Goal: Information Seeking & Learning: Learn about a topic

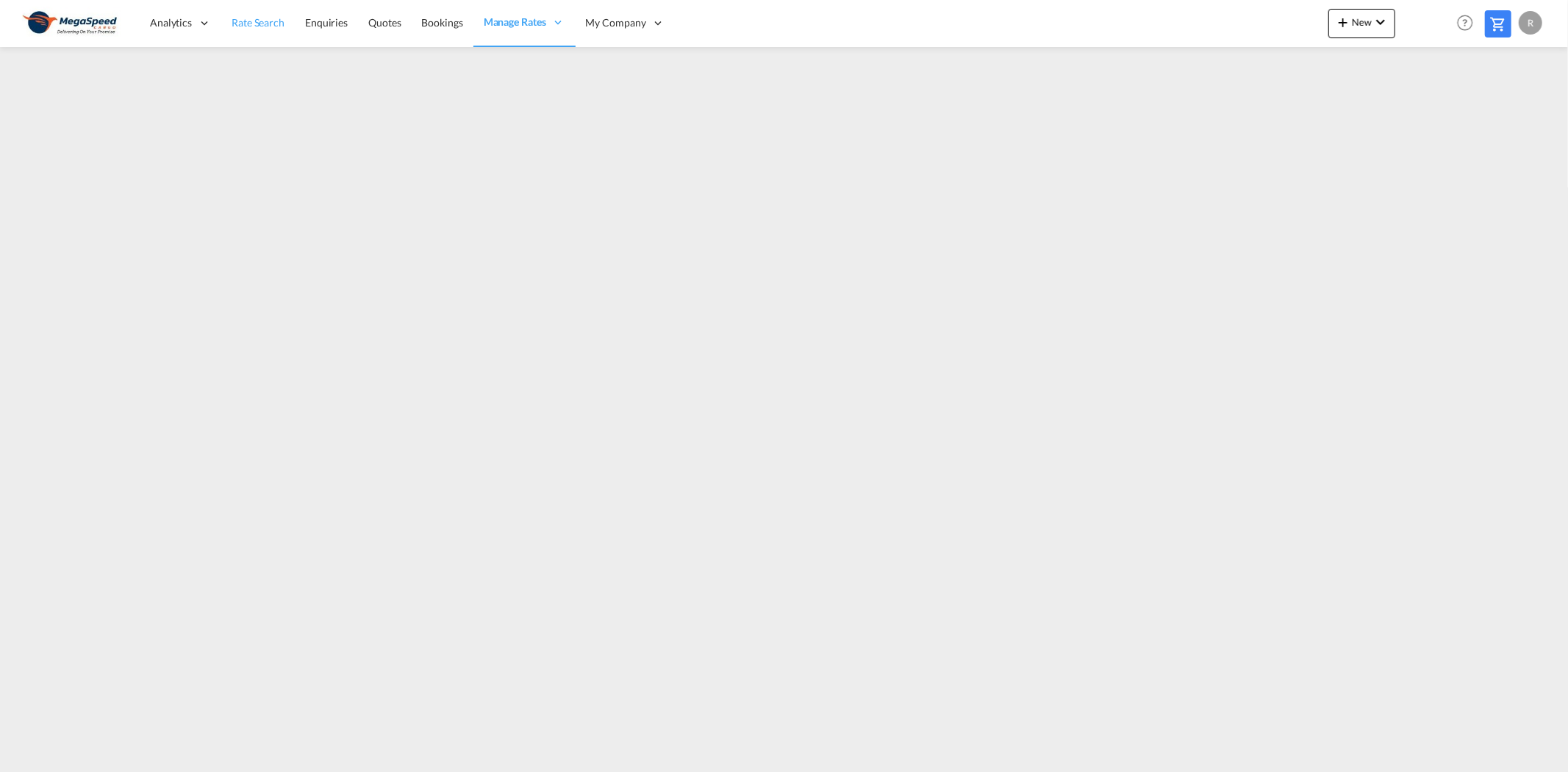
click at [253, 16] on span "Rate Search" at bounding box center [258, 22] width 53 height 13
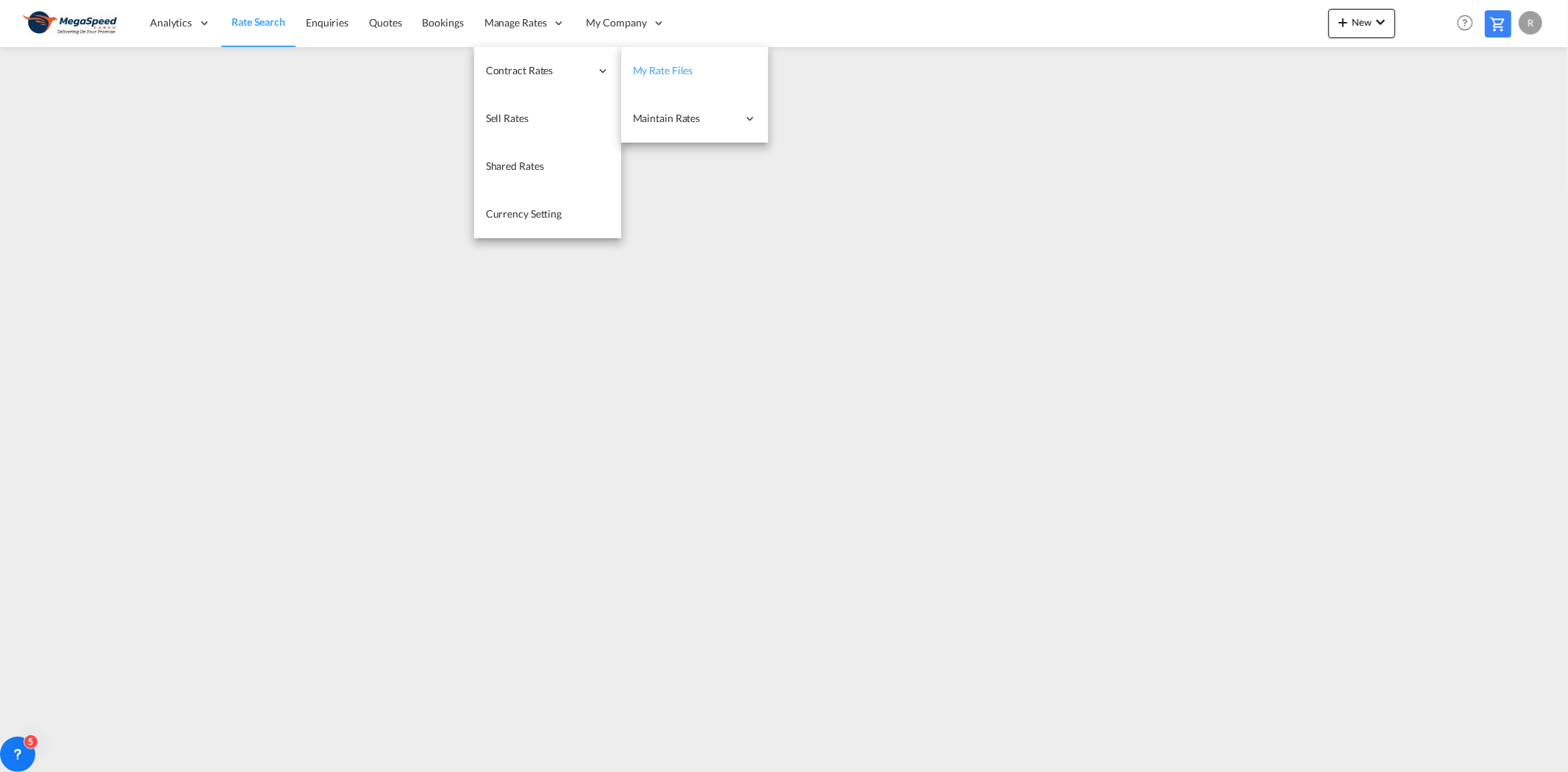
click at [723, 61] on link "My Rate Files" at bounding box center [694, 71] width 147 height 48
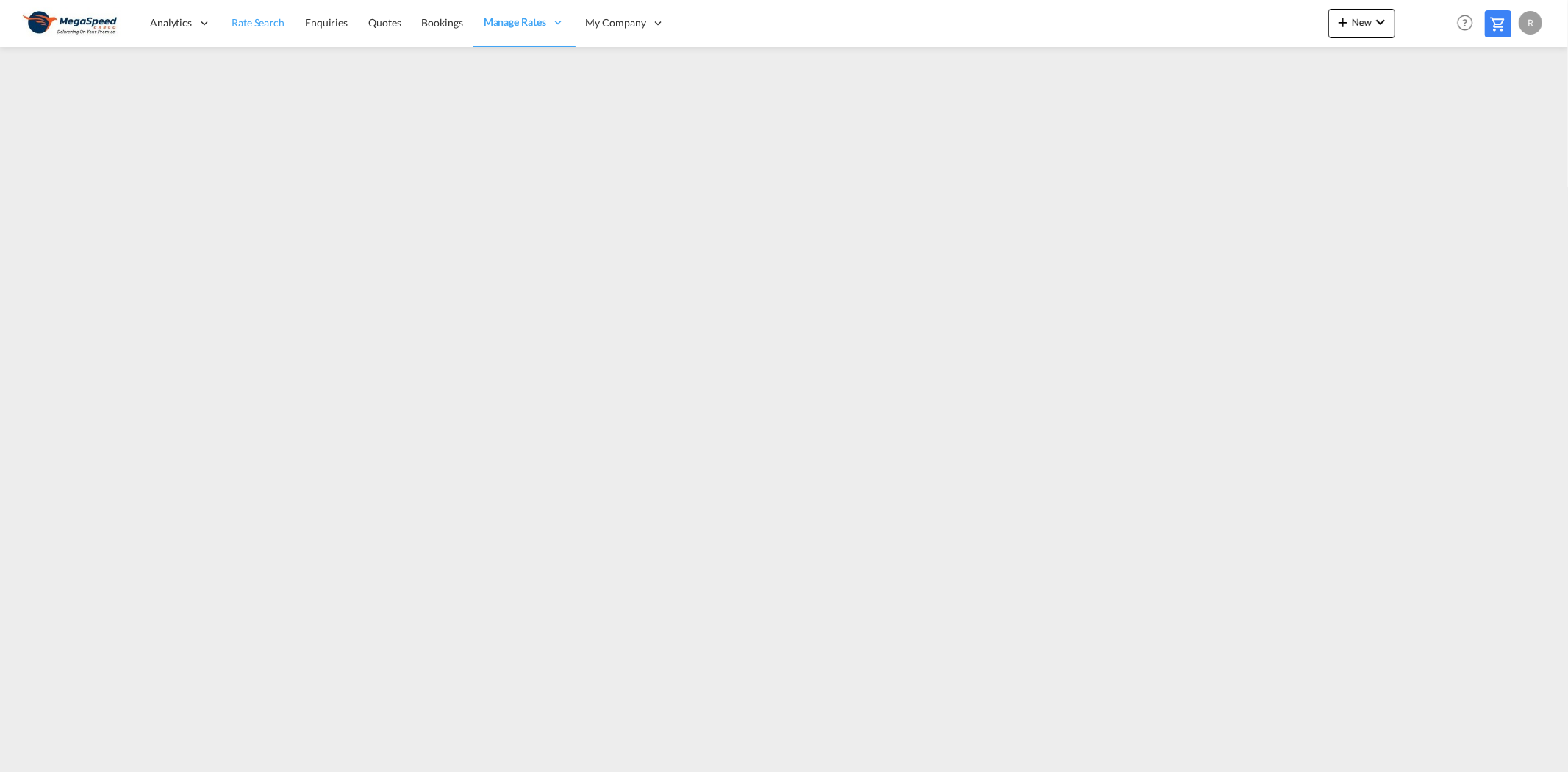
click at [254, 30] on span "Rate Search" at bounding box center [258, 23] width 53 height 15
